Goal: Information Seeking & Learning: Learn about a topic

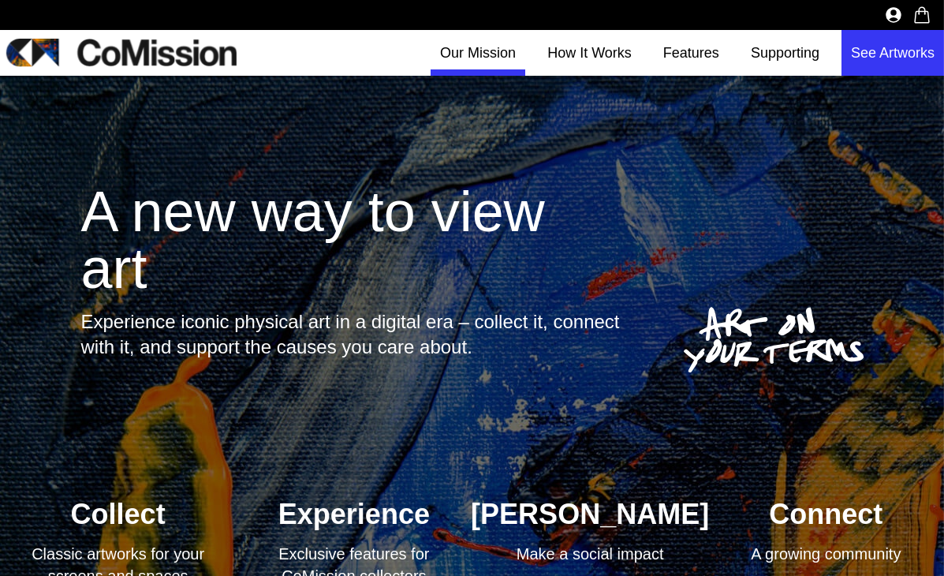
click at [488, 48] on link "Our Mission" at bounding box center [478, 53] width 95 height 46
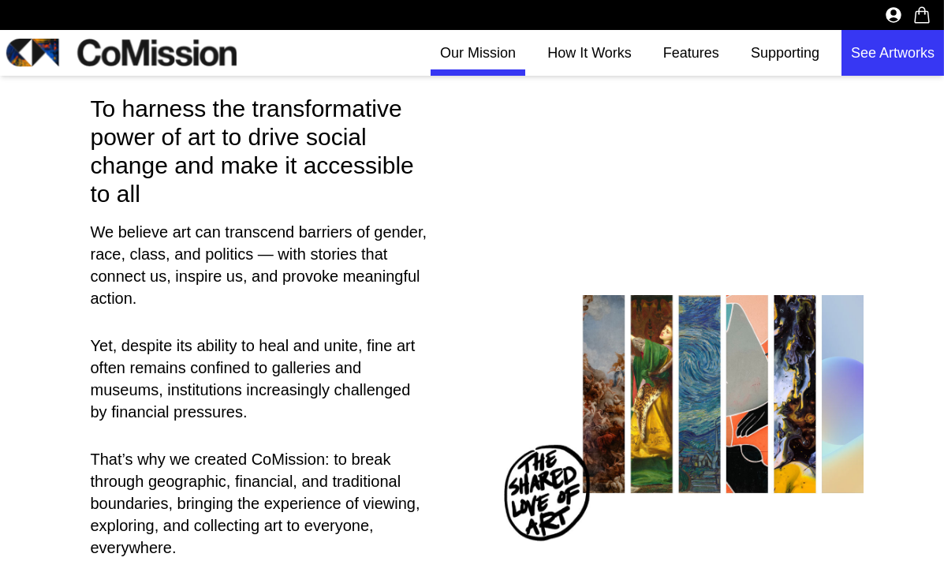
scroll to position [2, 0]
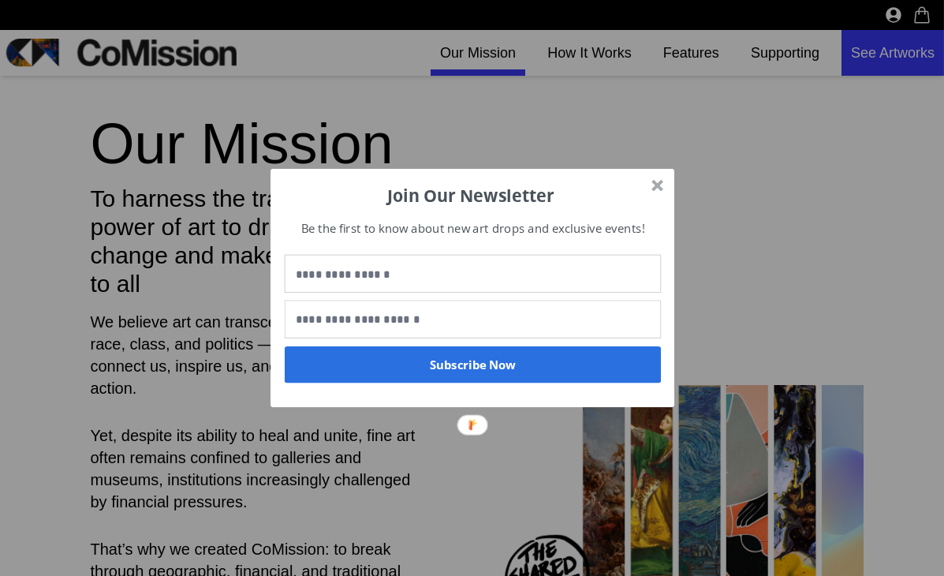
click at [658, 187] on div at bounding box center [658, 186] width 12 height 12
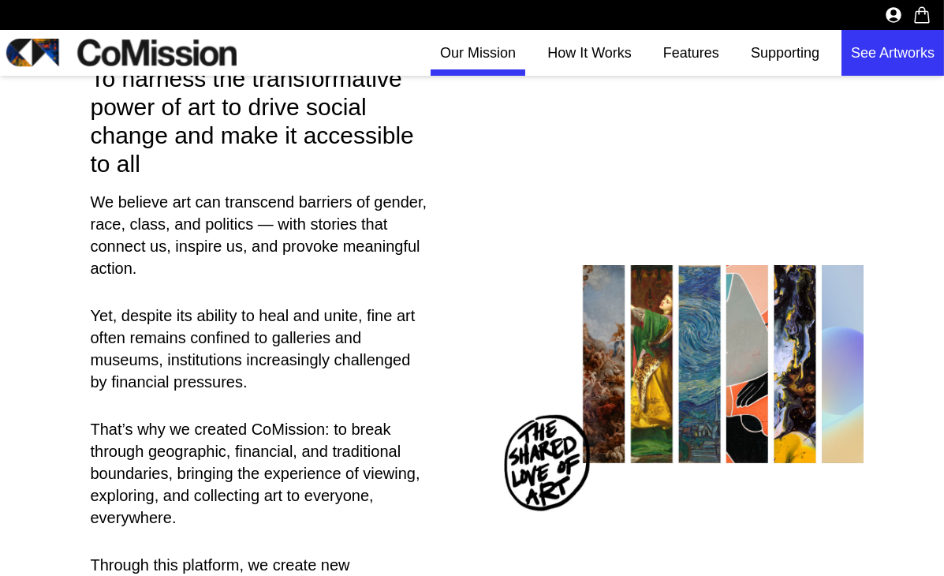
scroll to position [118, 0]
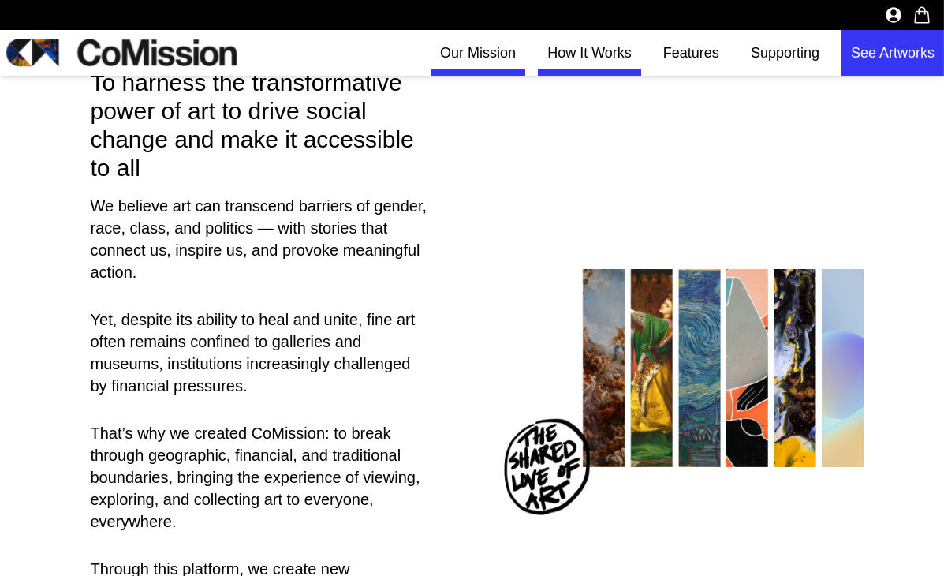
click at [616, 50] on link "How It Works" at bounding box center [589, 53] width 103 height 46
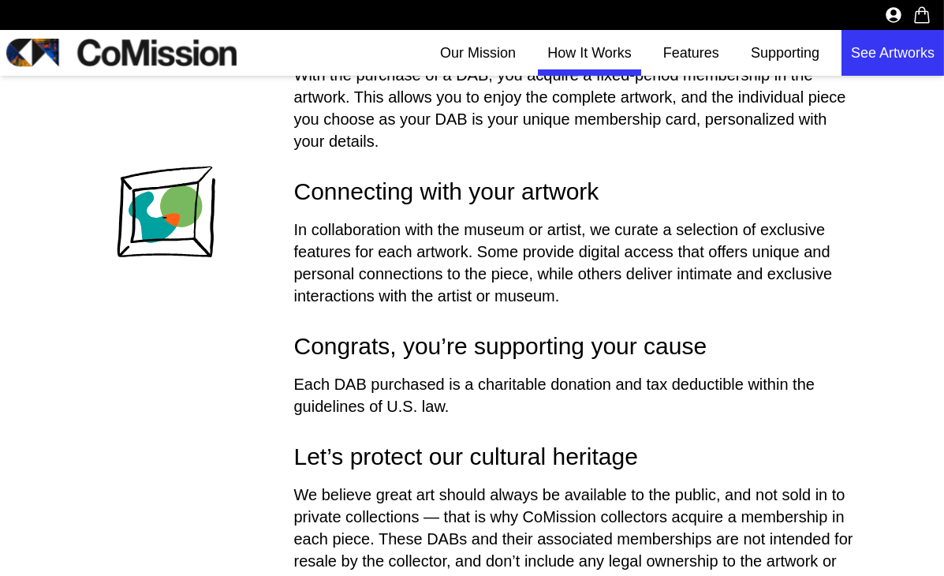
scroll to position [806, 0]
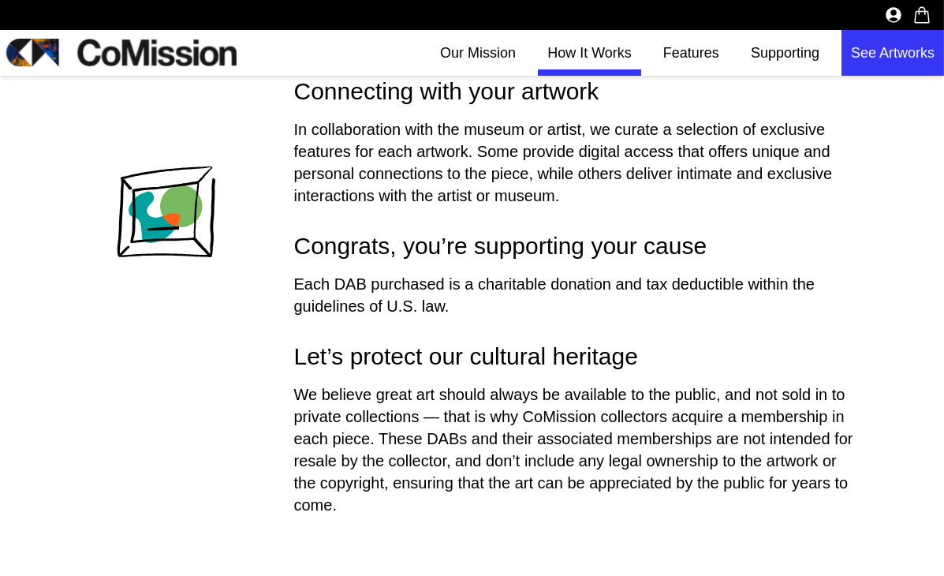
scroll to position [892, 0]
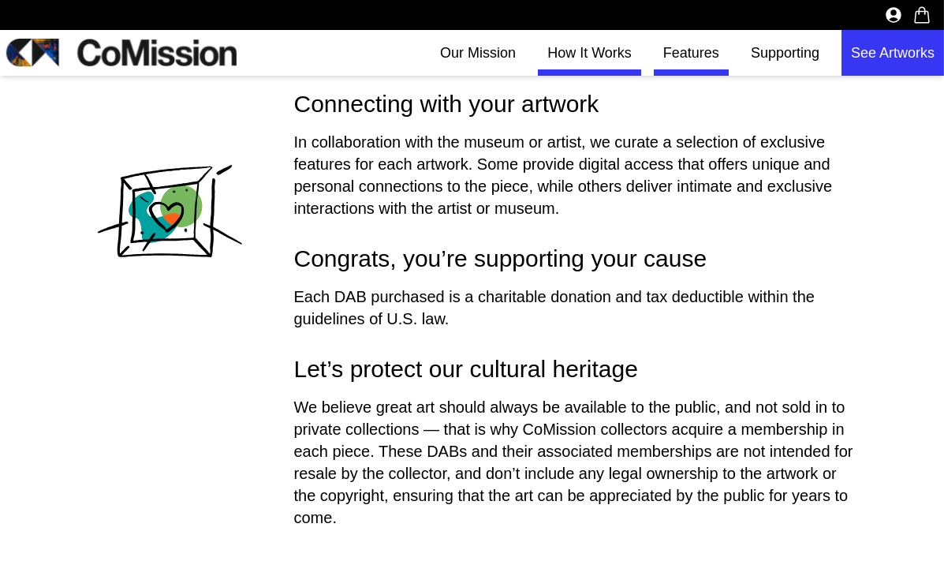
click at [697, 54] on link "Features" at bounding box center [691, 53] width 75 height 46
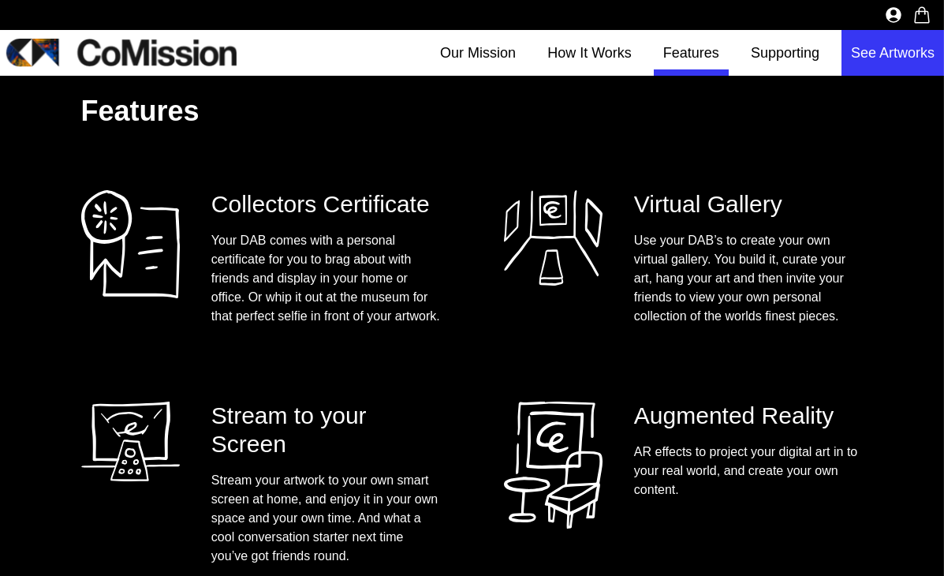
scroll to position [867, 0]
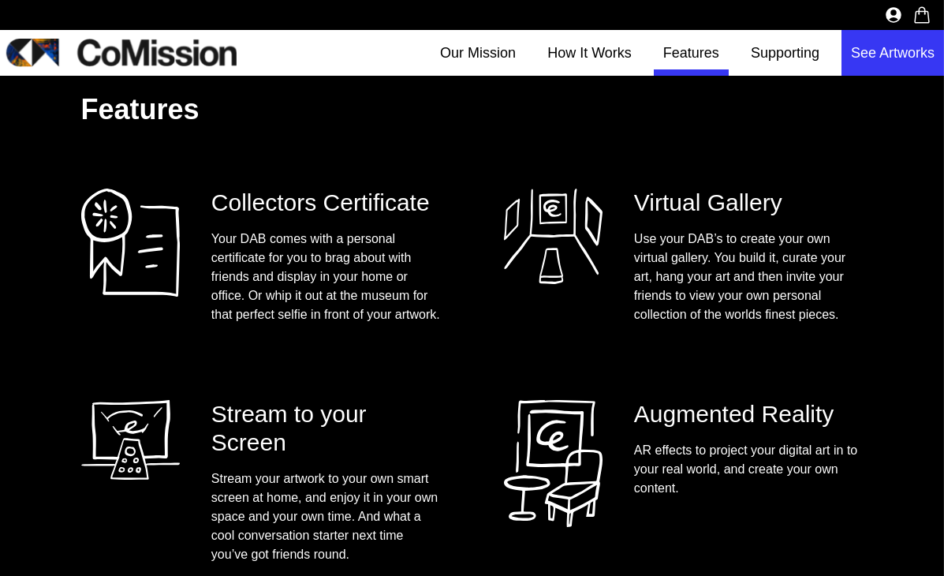
click at [889, 51] on link "See Artworks" at bounding box center [893, 53] width 103 height 46
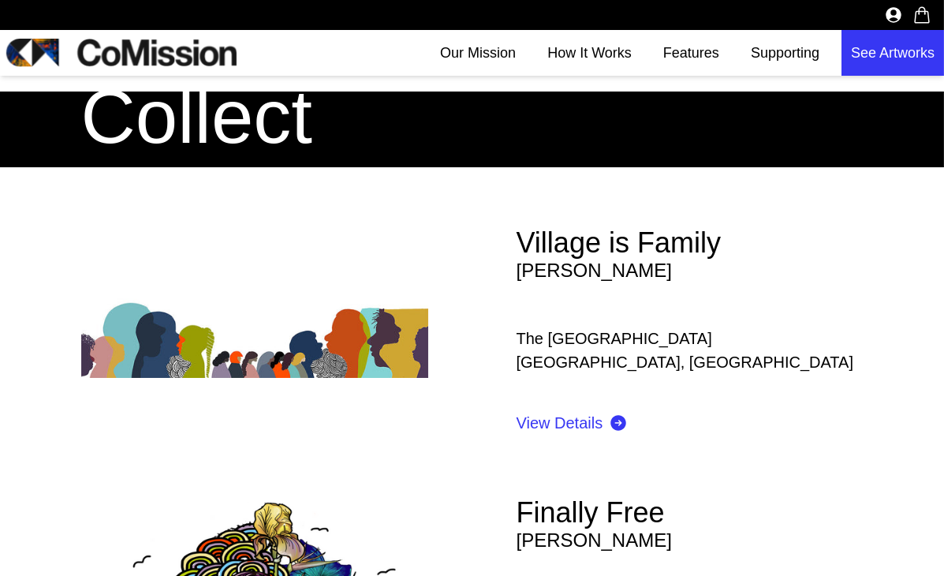
scroll to position [444, 0]
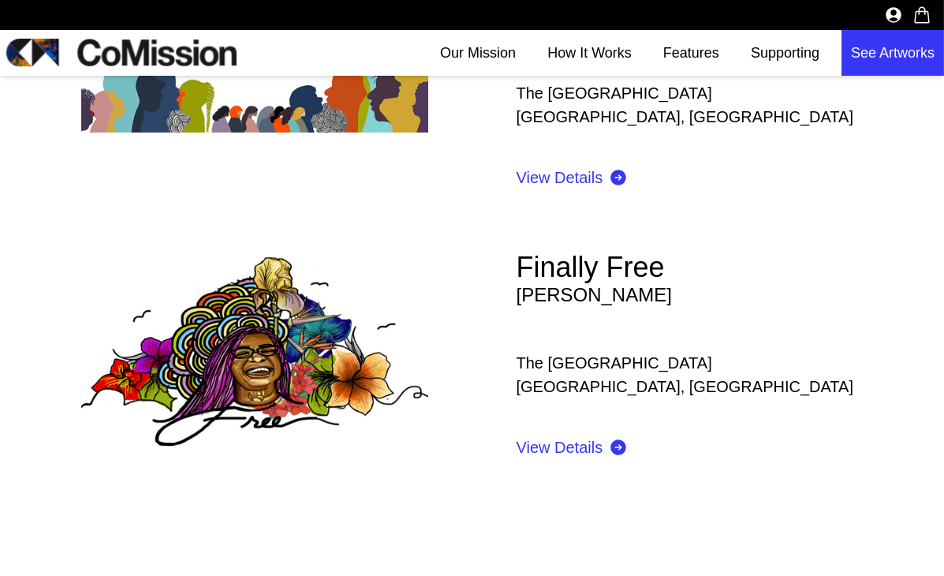
click at [561, 251] on link "Finally Free" at bounding box center [591, 267] width 148 height 32
